Goal: Information Seeking & Learning: Learn about a topic

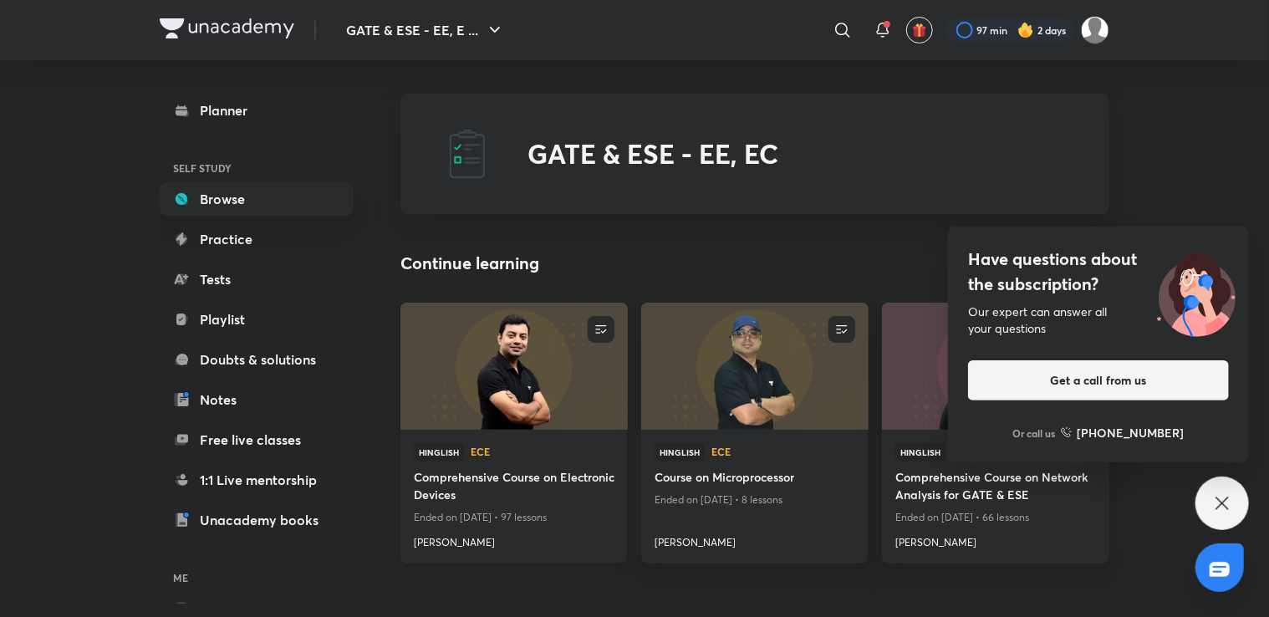
click at [472, 479] on h4 "Comprehensive Course on Electronic Devices" at bounding box center [514, 487] width 201 height 38
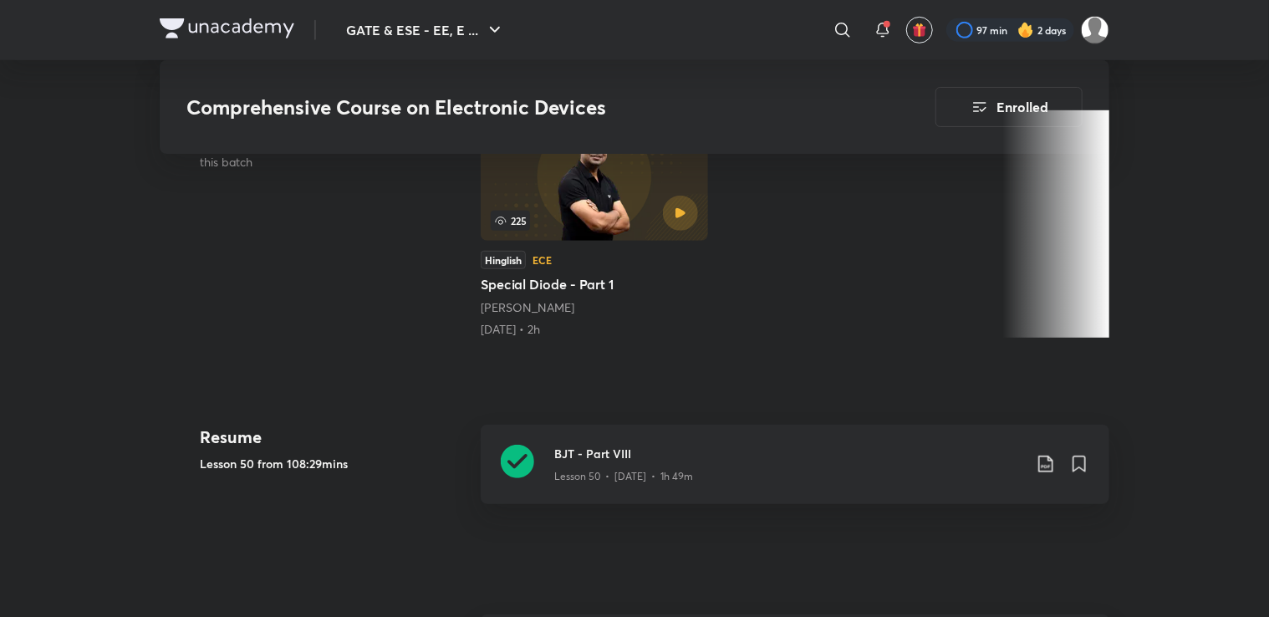
scroll to position [539, 0]
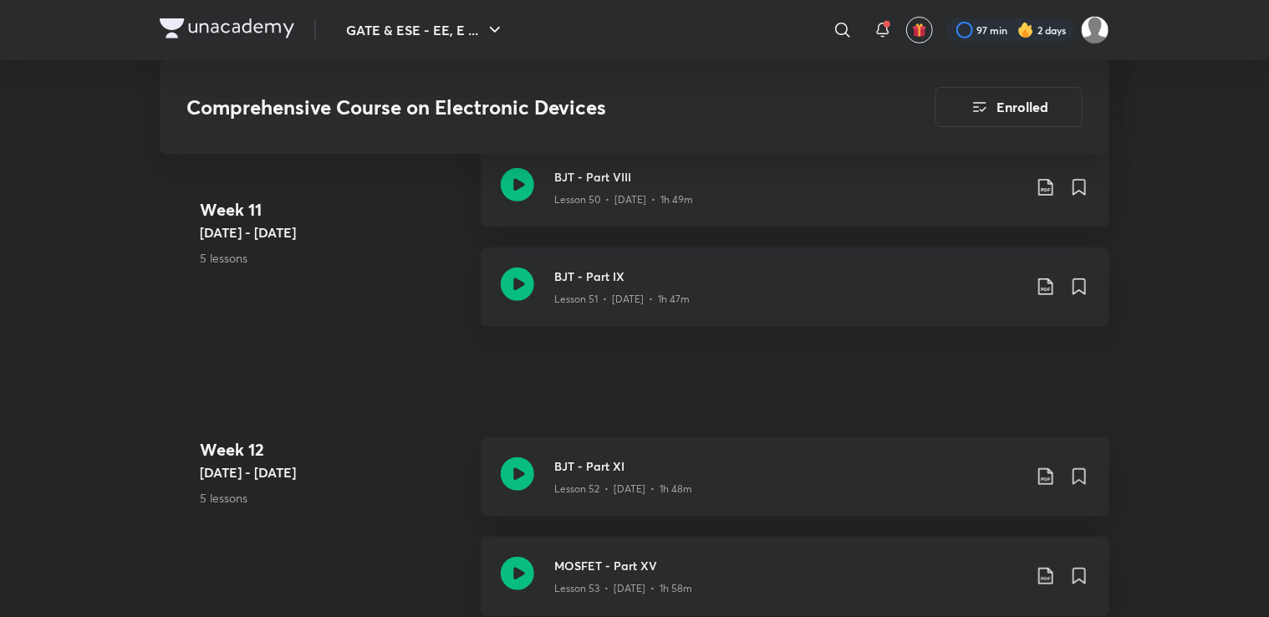
scroll to position [6756, 0]
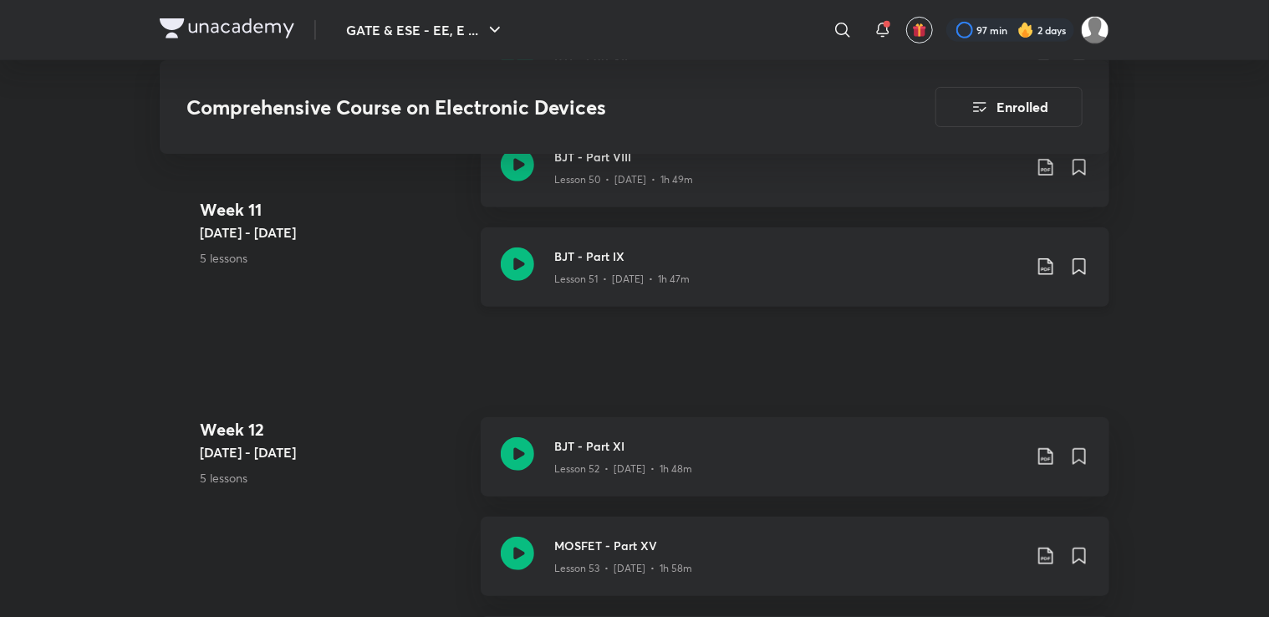
click at [515, 268] on icon at bounding box center [517, 264] width 33 height 33
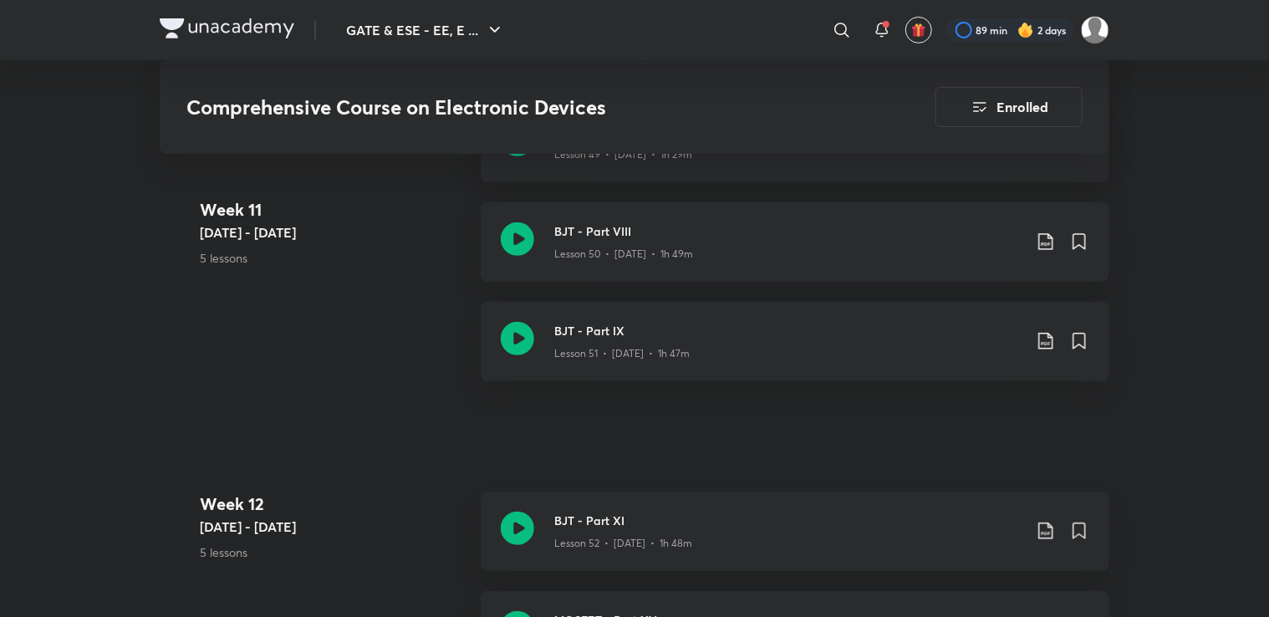
click at [985, 16] on div "89 min 2 days" at bounding box center [1020, 30] width 177 height 28
